Goal: Browse casually

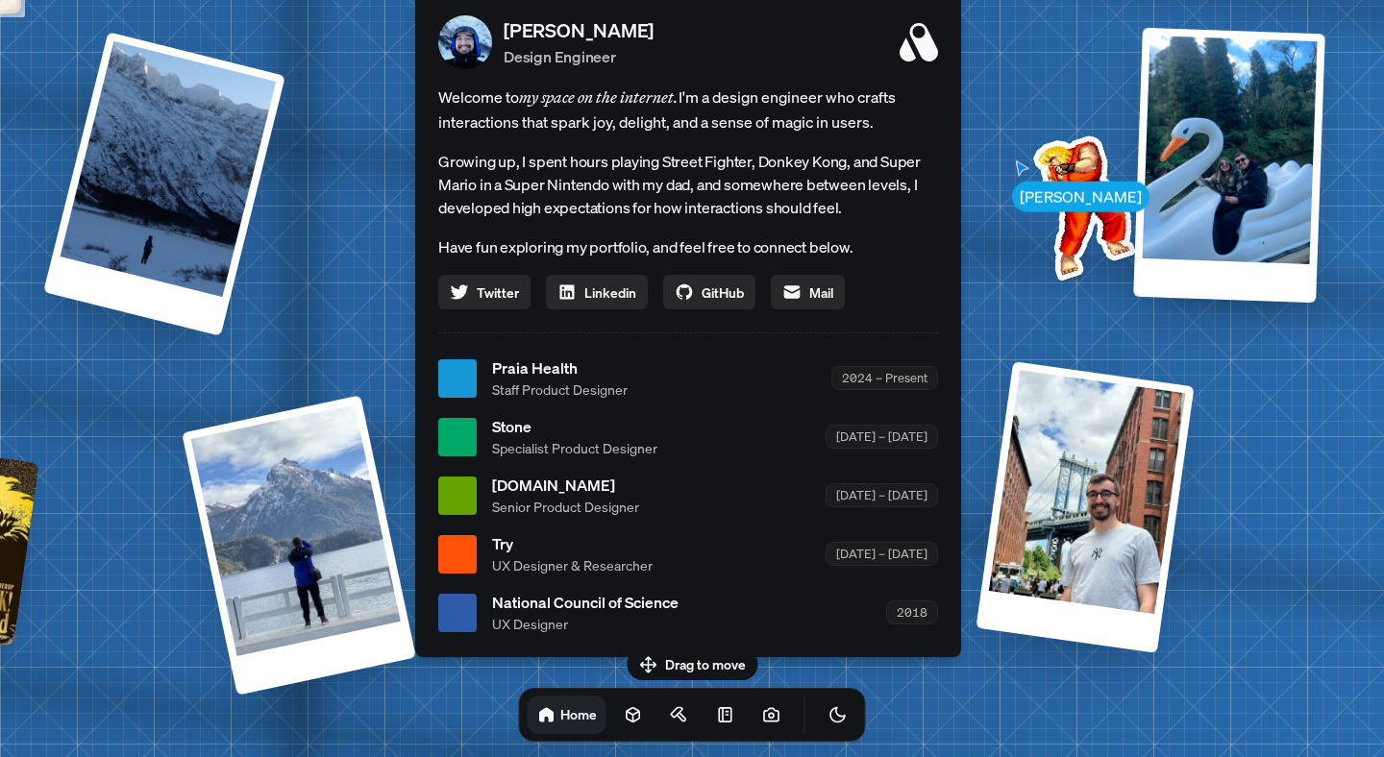
click at [1024, 191] on img at bounding box center [1080, 204] width 194 height 194
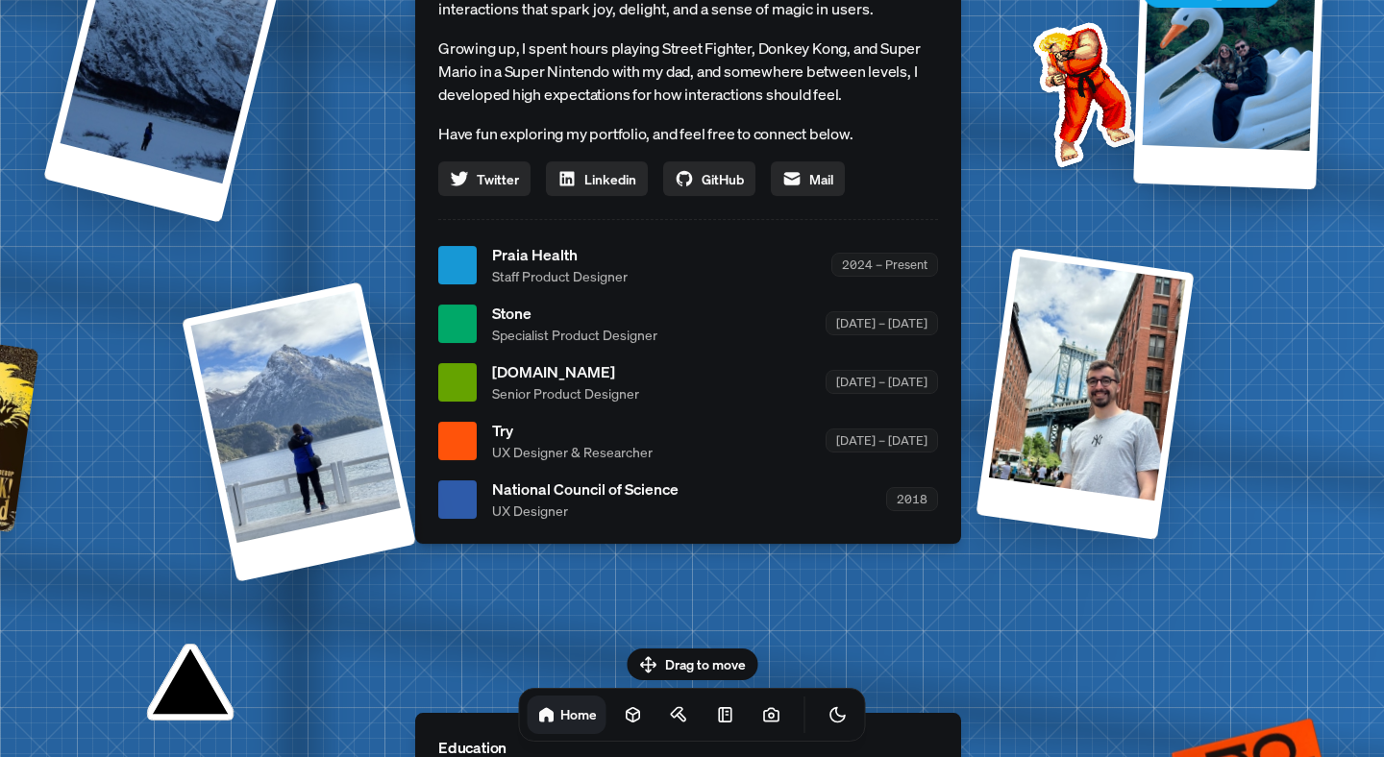
click at [865, 397] on div "[DOMAIN_NAME] Senior Product Designer [DATE] – [DATE]" at bounding box center [715, 381] width 446 height 43
click at [798, 265] on div "Praia Health Staff Product Designer 2024 – Present" at bounding box center [715, 264] width 446 height 43
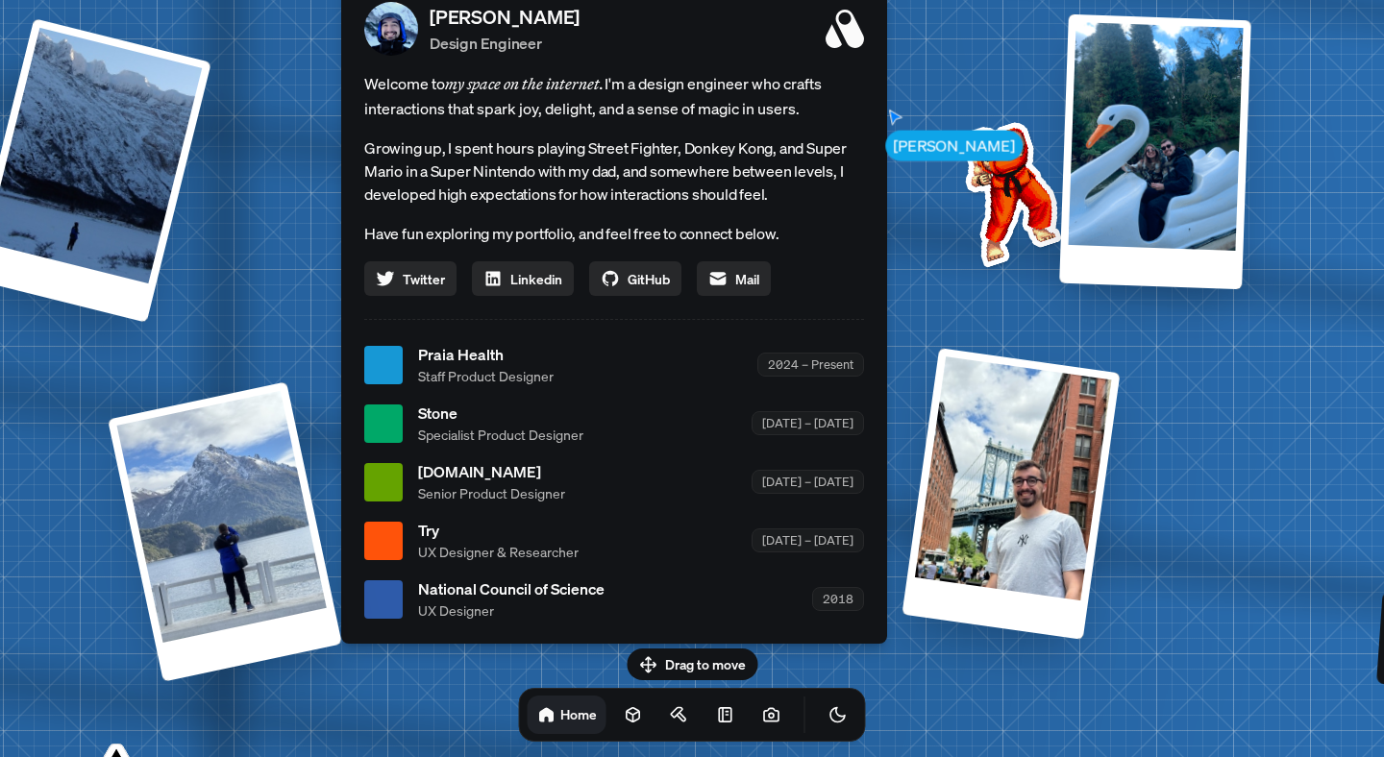
drag, startPoint x: 1182, startPoint y: 443, endPoint x: 1121, endPoint y: 575, distance: 145.3
click at [1114, 571] on div "[PERSON_NAME] [PERSON_NAME] Design Engineer Welcome to my space on the internet…" at bounding box center [618, 365] width 2876 height 2518
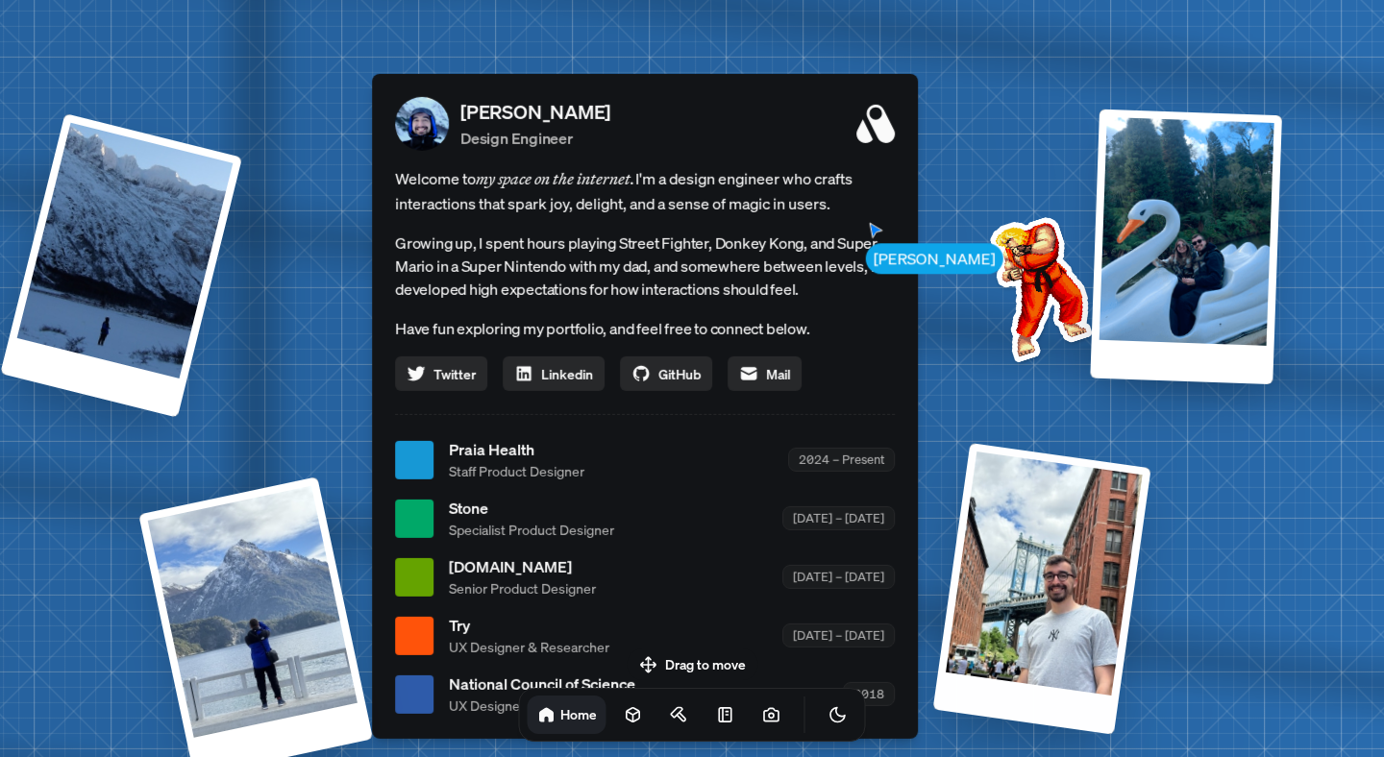
drag, startPoint x: 932, startPoint y: 372, endPoint x: 1023, endPoint y: 520, distance: 173.4
click at [1025, 529] on div "[PERSON_NAME] [PERSON_NAME] Design Engineer Welcome to my space on the internet…" at bounding box center [649, 460] width 2876 height 2518
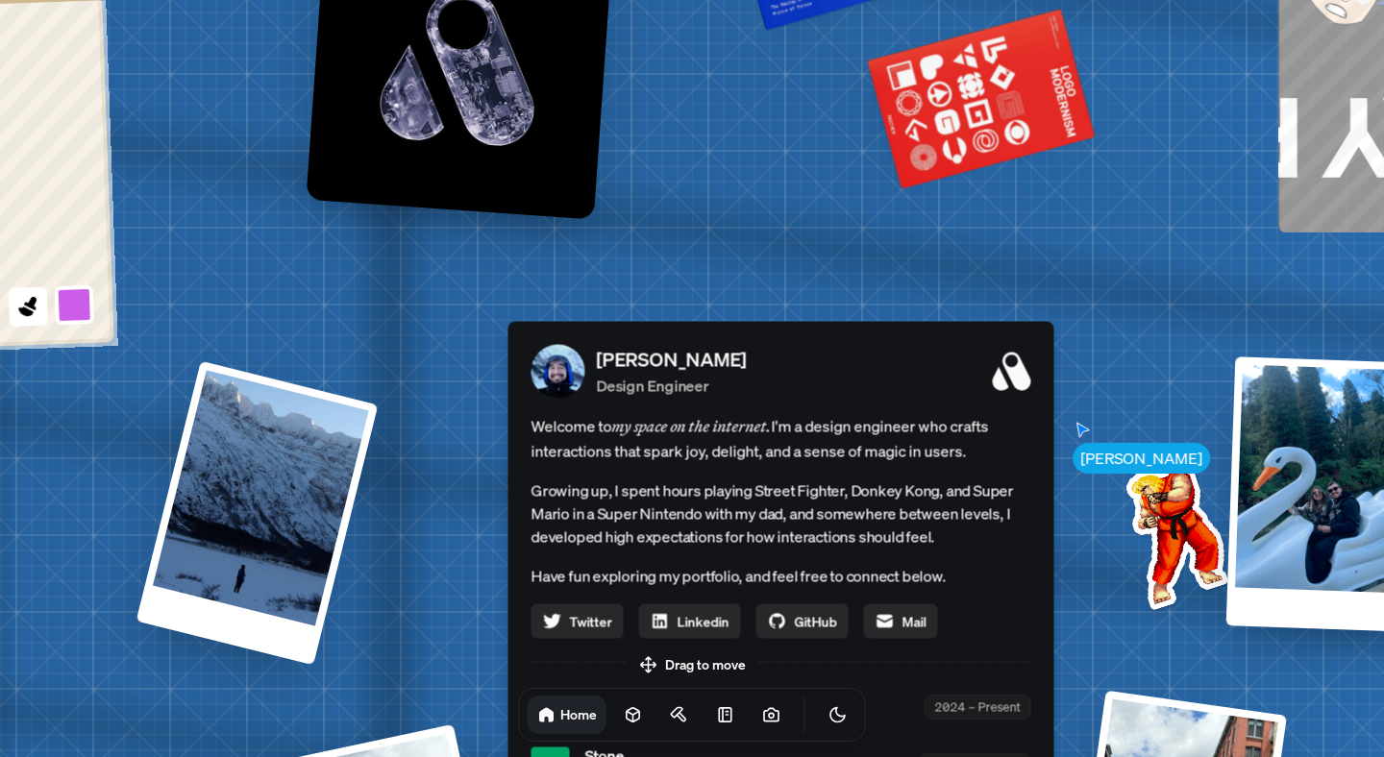
drag, startPoint x: 683, startPoint y: 311, endPoint x: 891, endPoint y: 515, distance: 290.9
click at [891, 515] on div "[PERSON_NAME] [PERSON_NAME] Design Engineer Welcome to my space on the internet…" at bounding box center [784, 707] width 2876 height 2518
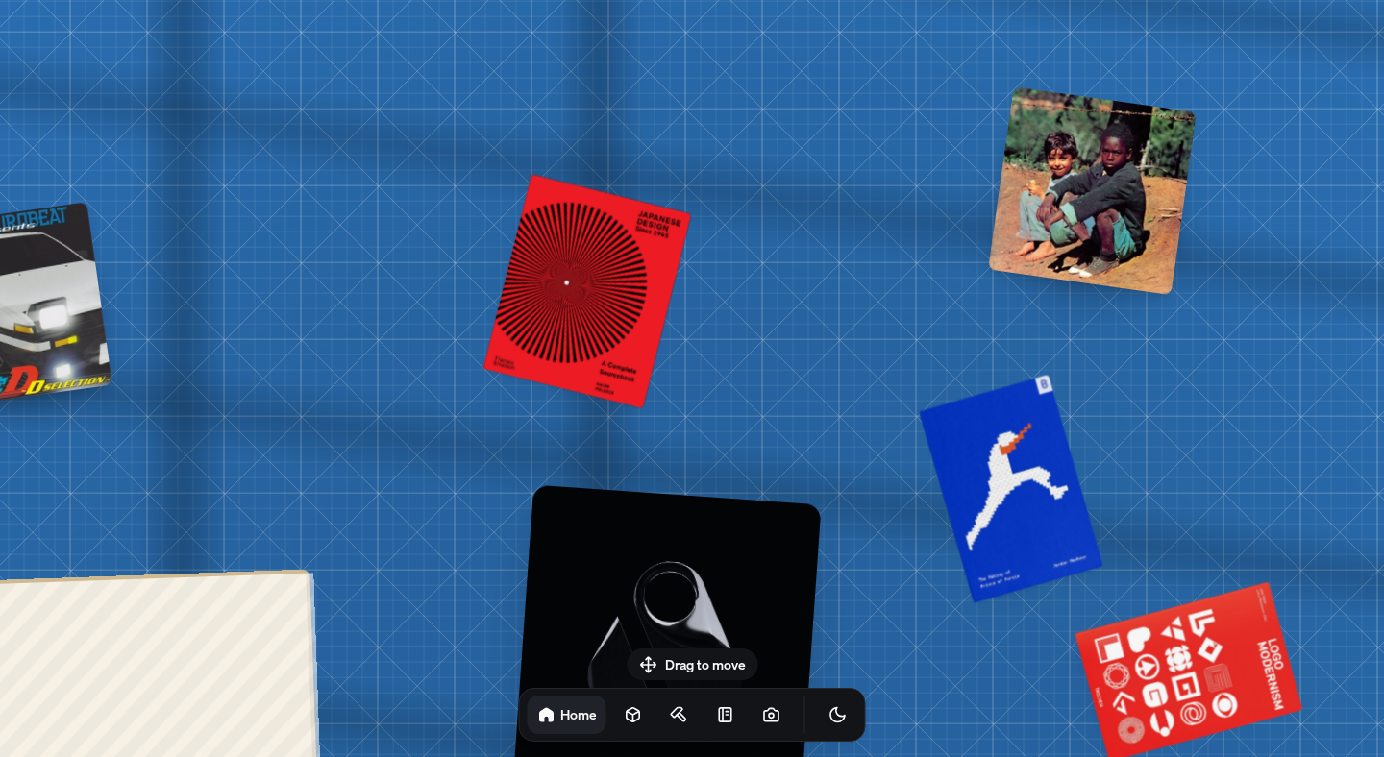
drag, startPoint x: 687, startPoint y: 457, endPoint x: 1040, endPoint y: 284, distance: 393.3
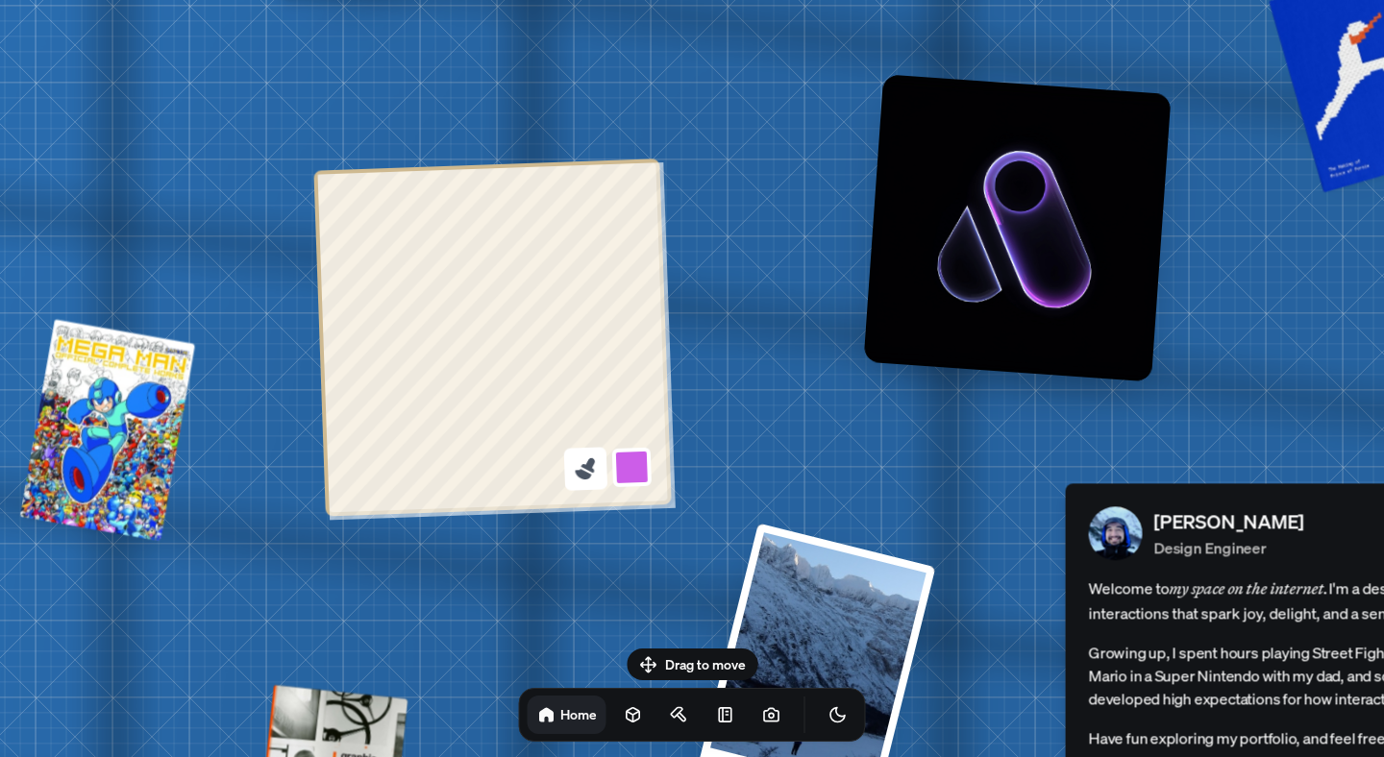
click at [590, 464] on icon at bounding box center [588, 465] width 14 height 15
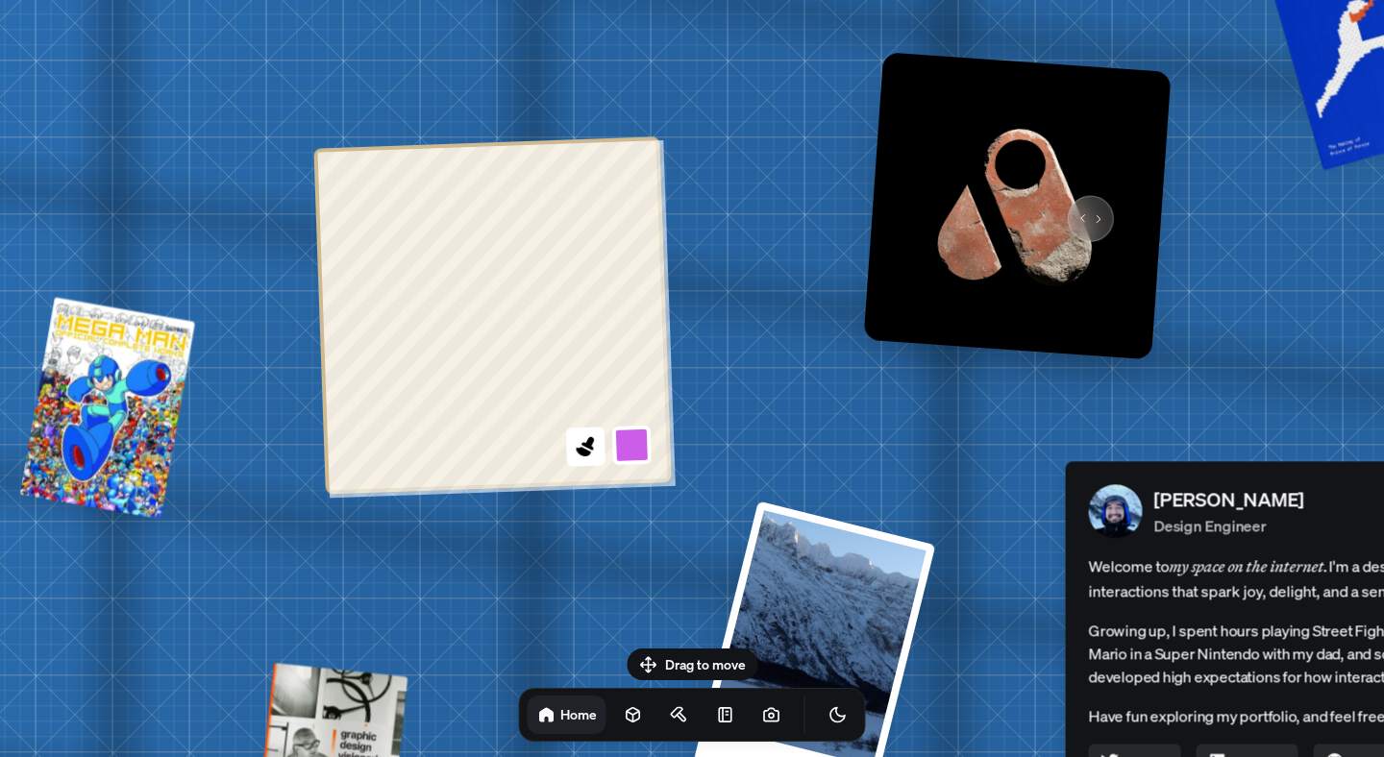
drag, startPoint x: 1082, startPoint y: 204, endPoint x: 997, endPoint y: 205, distance: 85.5
click at [999, 205] on img at bounding box center [1017, 206] width 308 height 308
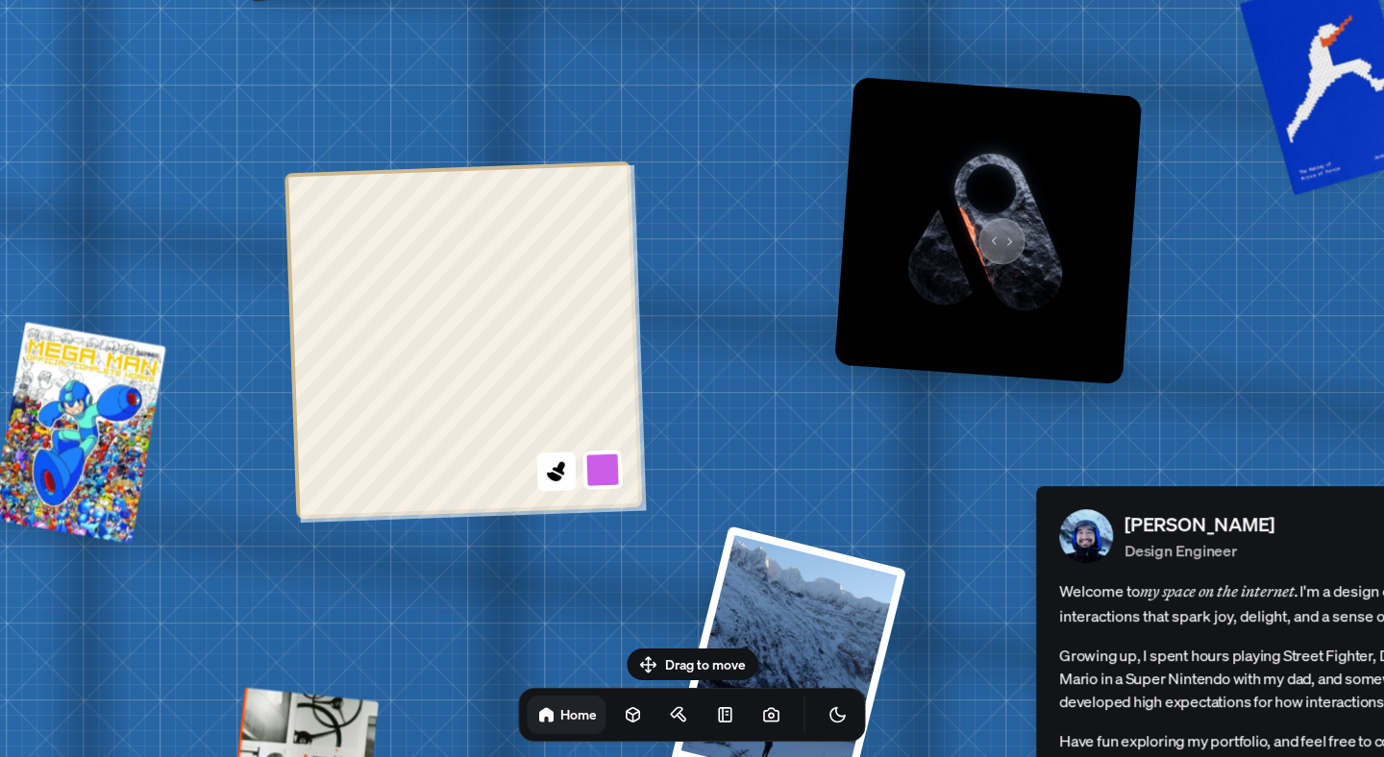
drag, startPoint x: 934, startPoint y: 211, endPoint x: 1011, endPoint y: 191, distance: 79.5
click at [1011, 191] on img at bounding box center [988, 231] width 308 height 308
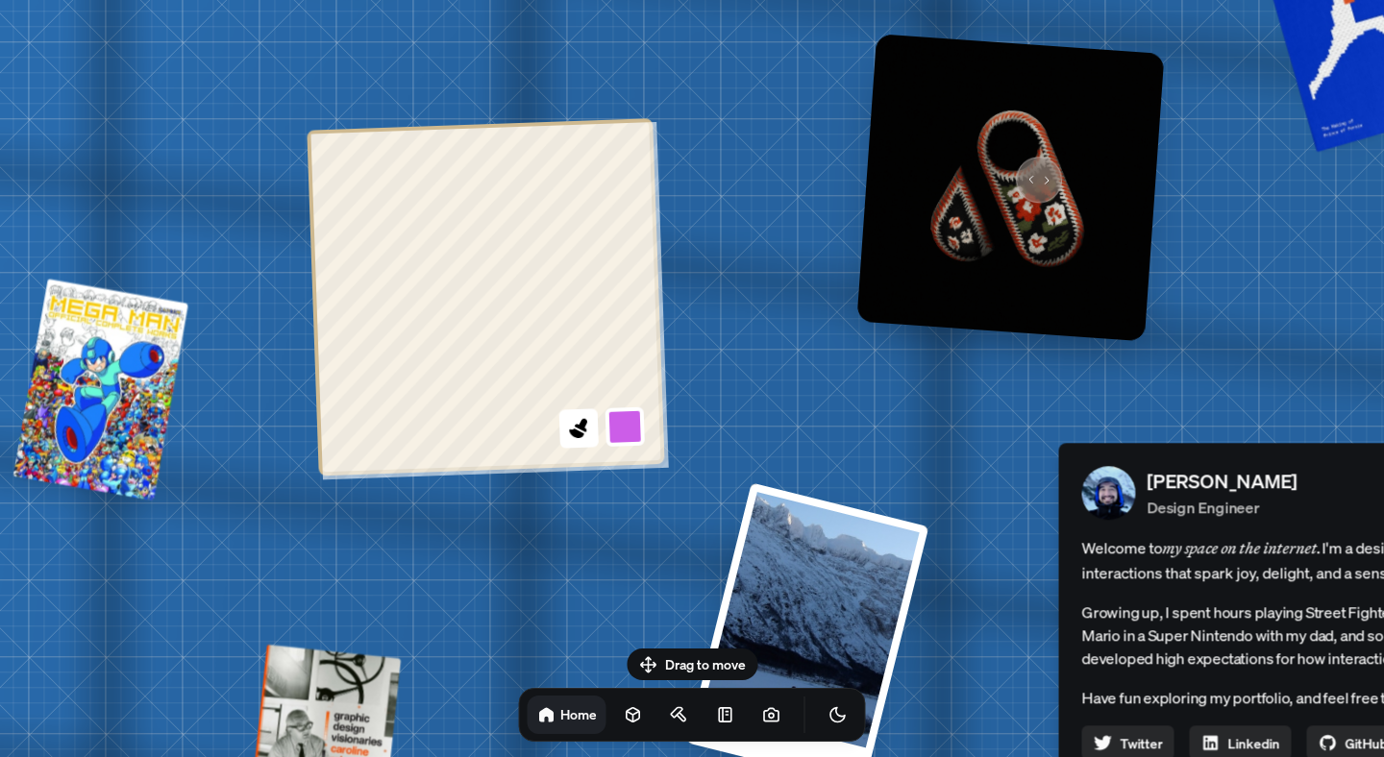
click at [1028, 168] on img at bounding box center [1010, 188] width 308 height 308
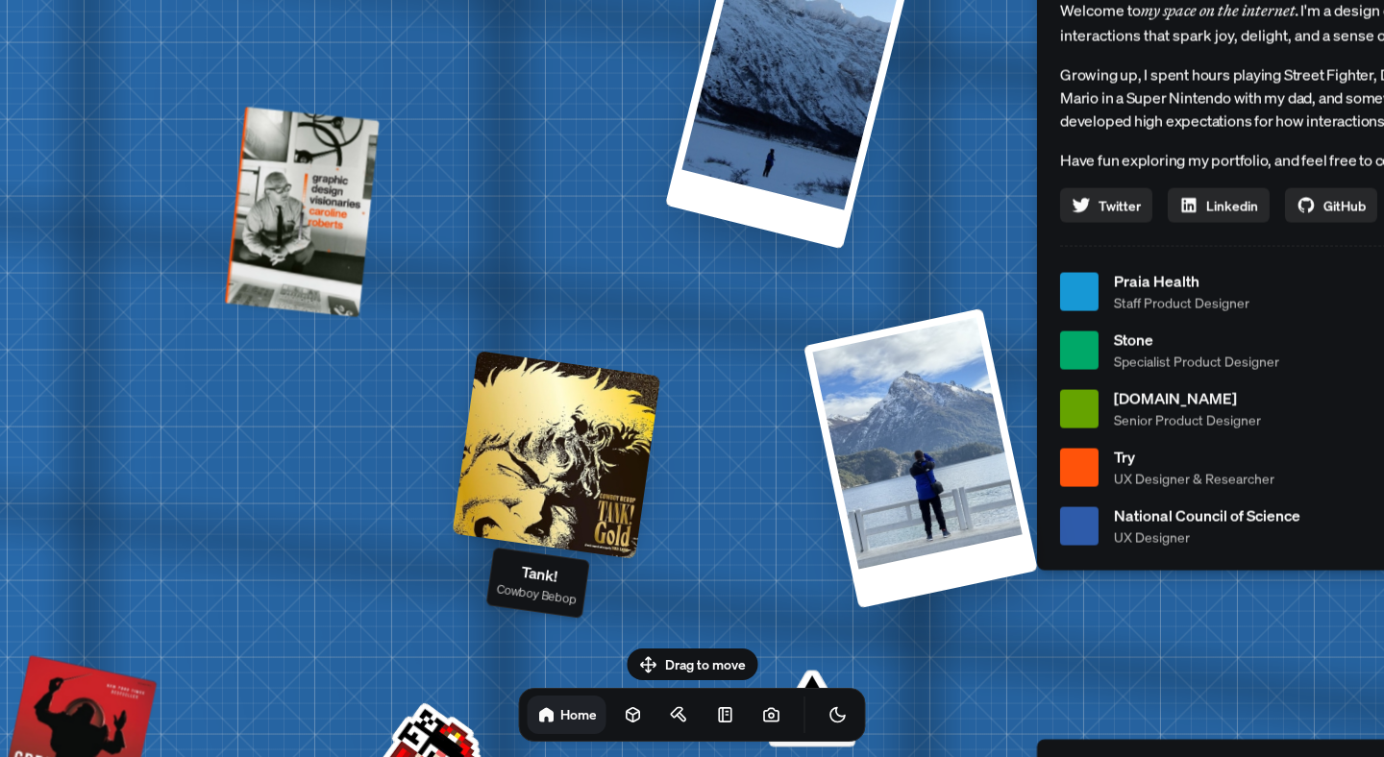
drag, startPoint x: 508, startPoint y: 397, endPoint x: 376, endPoint y: 240, distance: 205.3
click at [452, 351] on div at bounding box center [556, 455] width 209 height 209
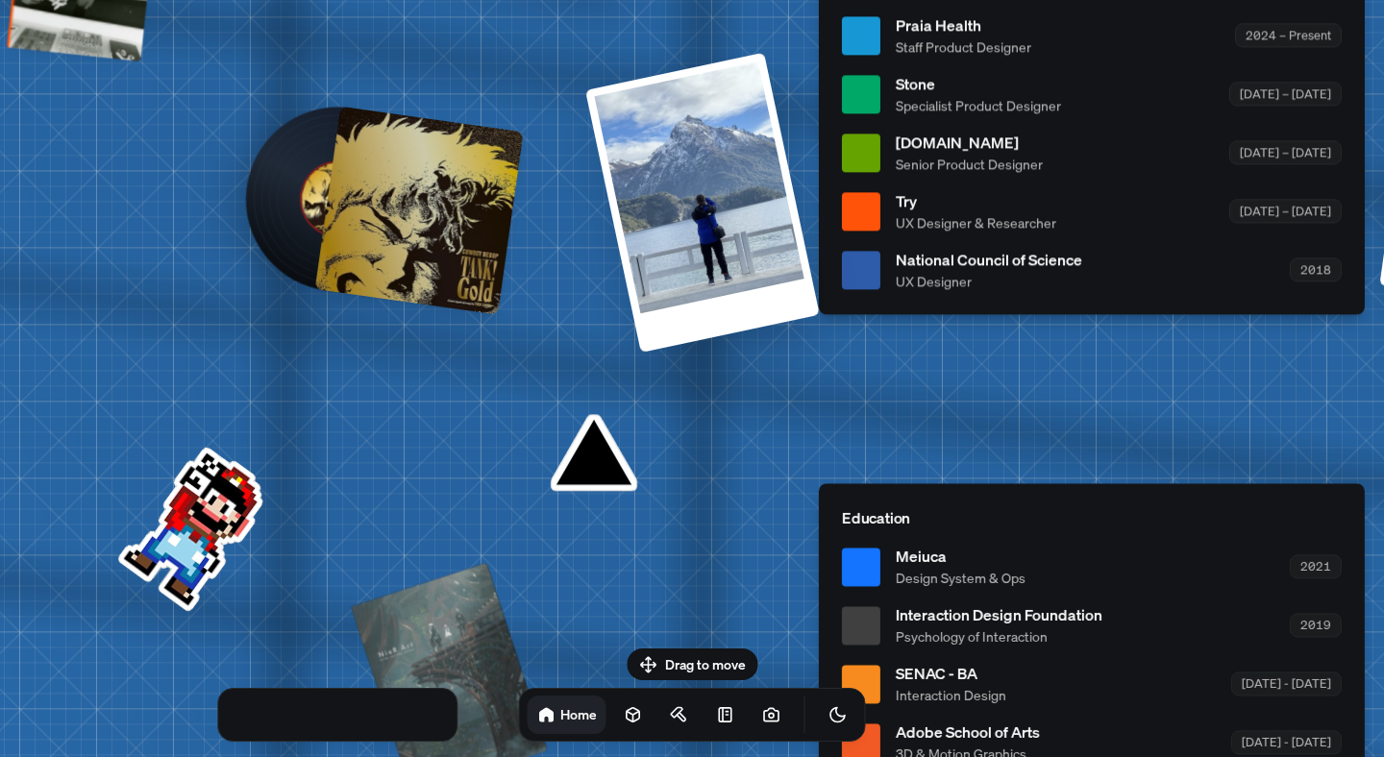
drag, startPoint x: 535, startPoint y: 368, endPoint x: 423, endPoint y: 221, distance: 185.1
click at [423, 221] on div at bounding box center [419, 211] width 209 height 209
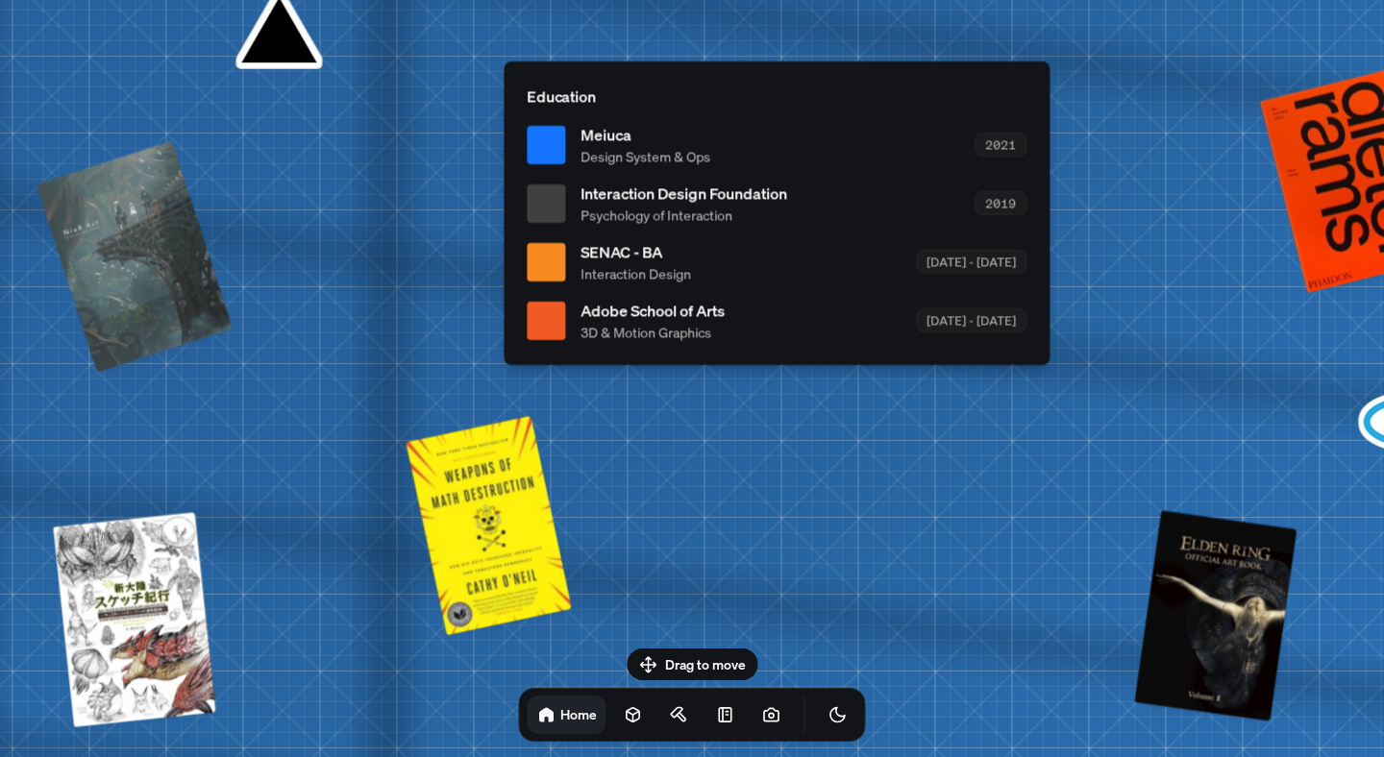
drag, startPoint x: 925, startPoint y: 417, endPoint x: 589, endPoint y: 535, distance: 355.6
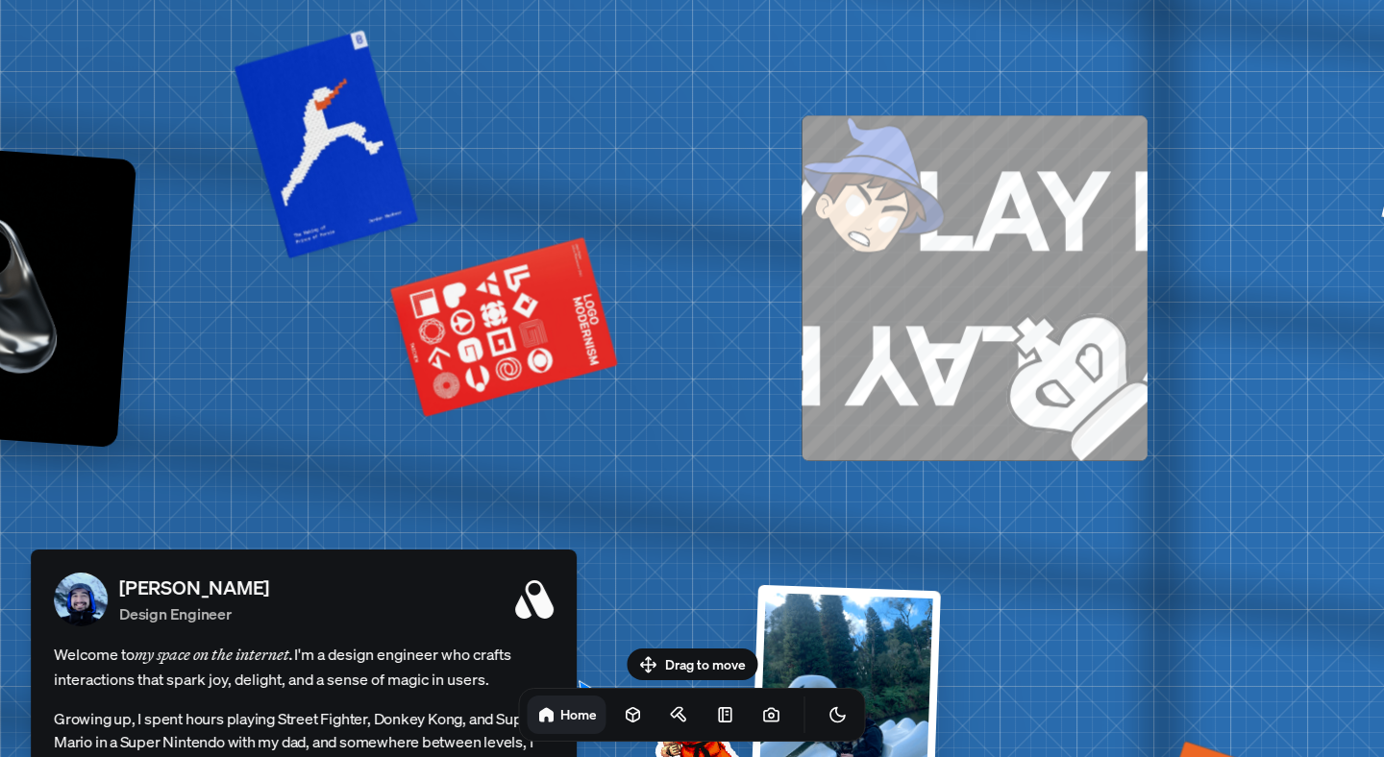
drag, startPoint x: 1005, startPoint y: 307, endPoint x: 594, endPoint y: 351, distance: 413.7
